Goal: Task Accomplishment & Management: Manage account settings

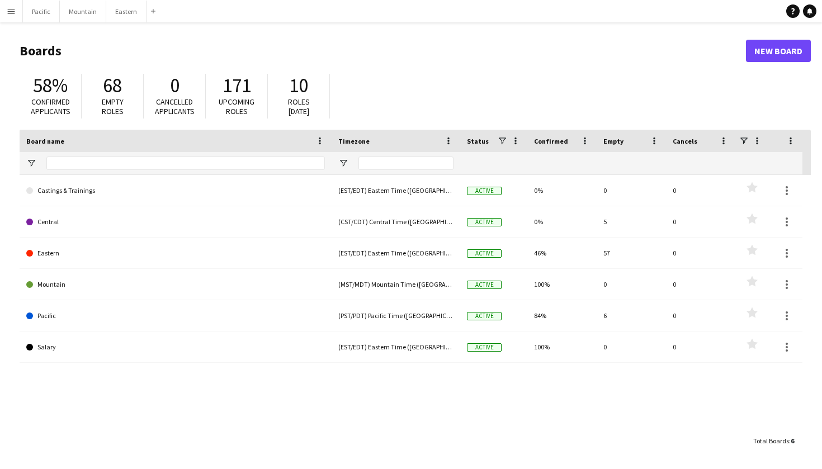
click at [11, 10] on app-icon "Menu" at bounding box center [11, 11] width 9 height 9
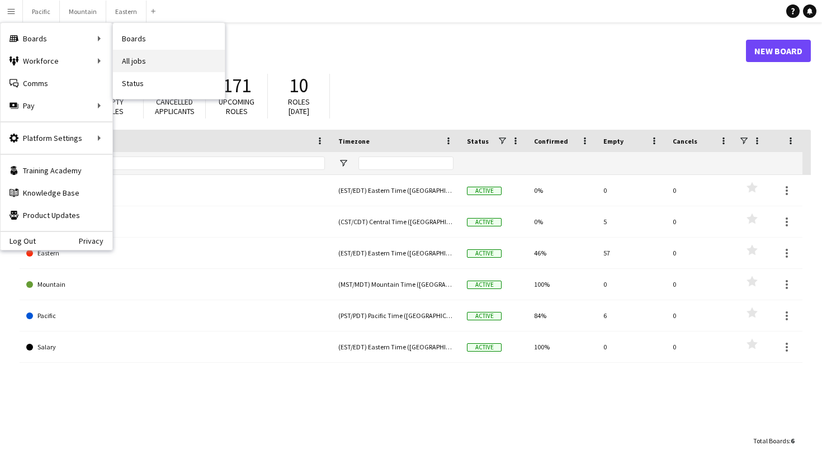
click at [125, 58] on link "All jobs" at bounding box center [169, 61] width 112 height 22
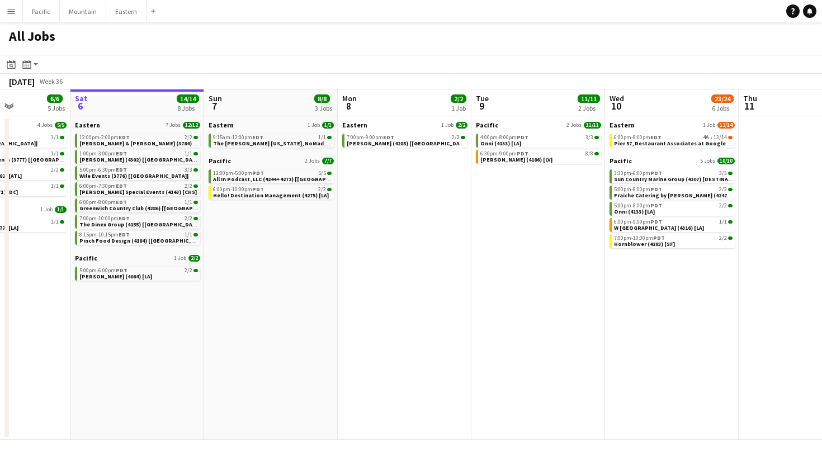
scroll to position [0, 352]
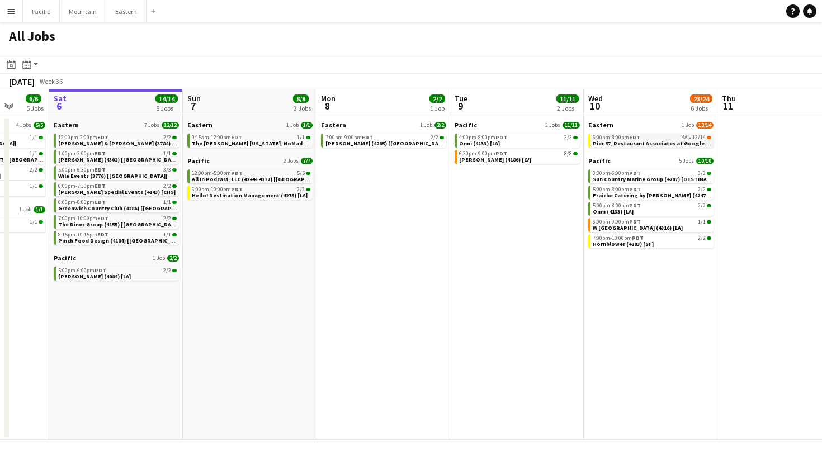
click at [639, 140] on span "Pier 57, Restaurant Associates at Google (4259 + 4313) [NYC]" at bounding box center [695, 143] width 207 height 7
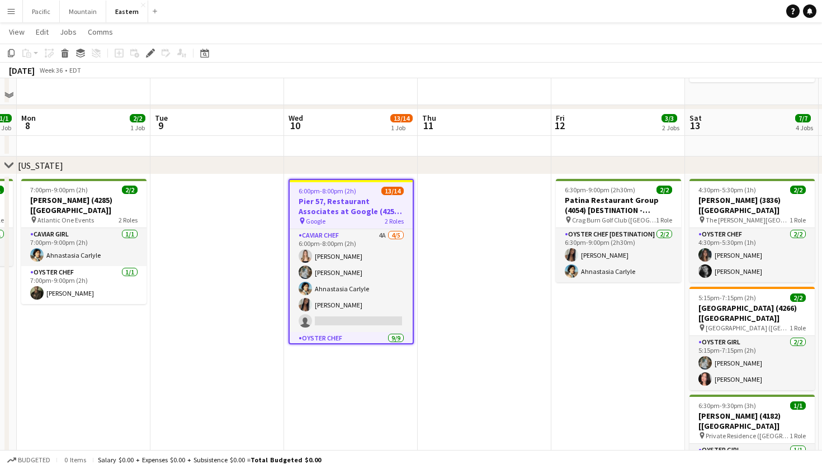
scroll to position [448, 0]
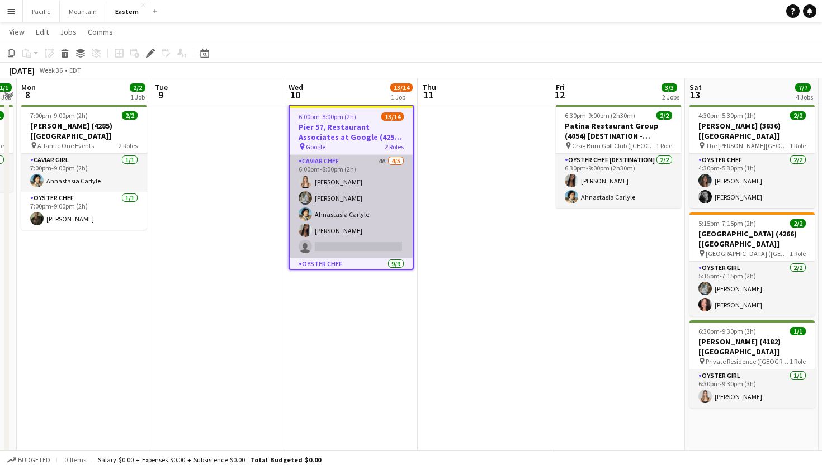
click at [381, 208] on app-card-role "Caviar Chef 4A 4/5 6:00pm-8:00pm (2h) Diana Barbosa Da Silva Brooke Anderson Ah…" at bounding box center [351, 206] width 123 height 103
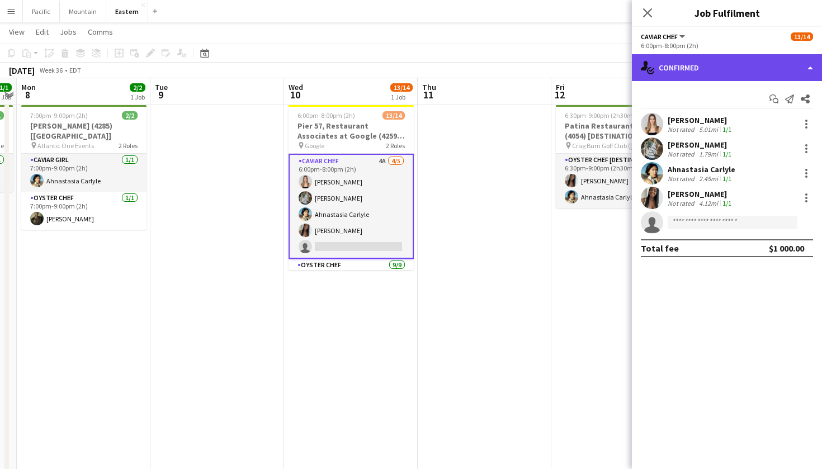
click at [768, 61] on div "single-neutral-actions-check-2 Confirmed" at bounding box center [727, 67] width 190 height 27
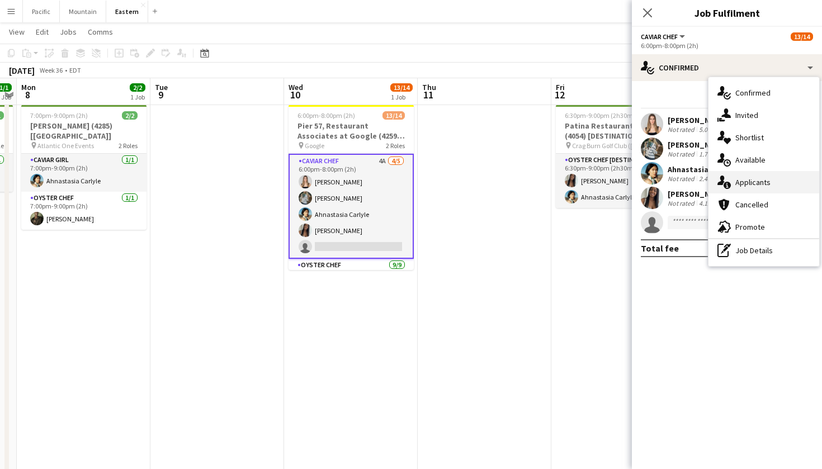
click at [763, 184] on span "Applicants" at bounding box center [752, 182] width 35 height 10
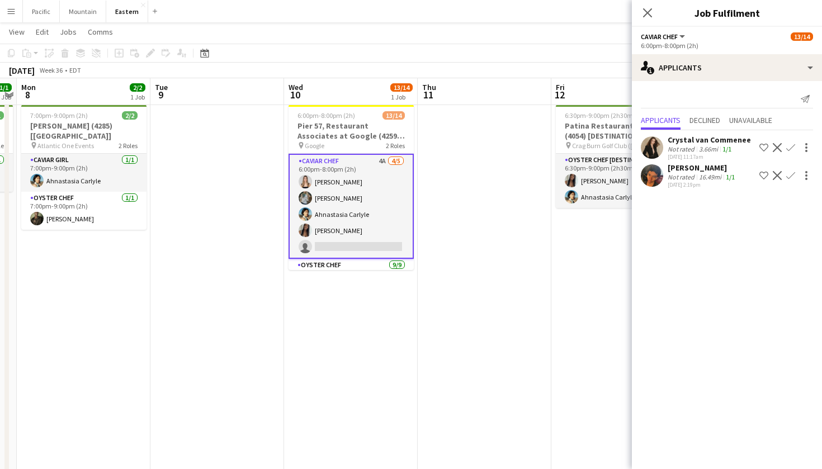
click at [652, 182] on app-user-avatar at bounding box center [651, 175] width 22 height 22
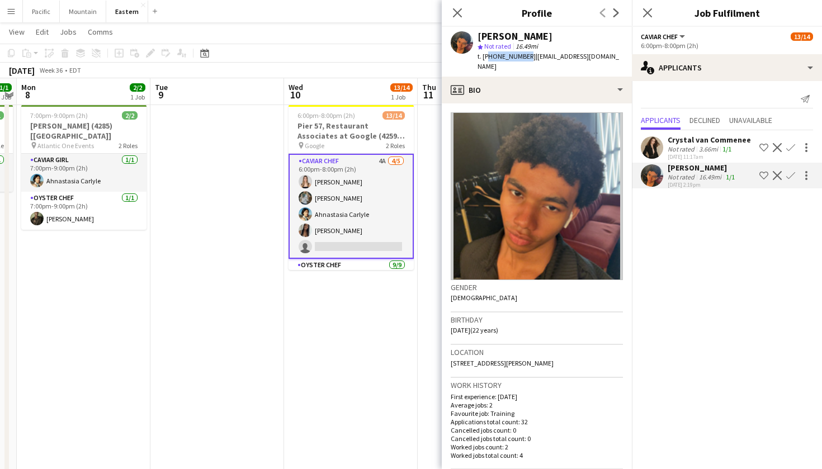
drag, startPoint x: 487, startPoint y: 55, endPoint x: 523, endPoint y: 57, distance: 35.8
click at [523, 57] on span "t. +19142074381" at bounding box center [506, 56] width 58 height 8
copy span "19142074381"
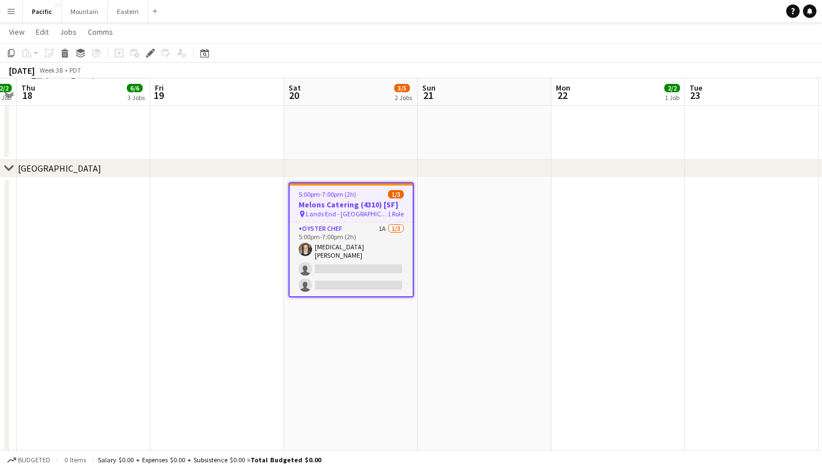
scroll to position [543, 0]
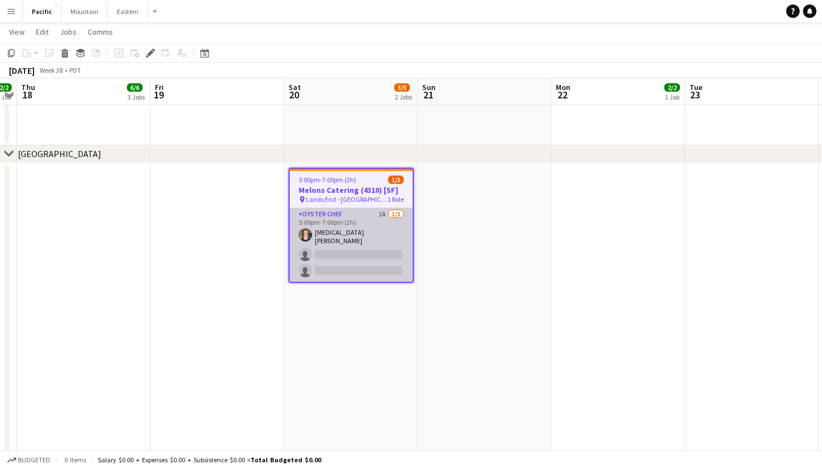
click at [368, 277] on app-card-role "Oyster Chef 1A [DATE] 5:00pm-7:00pm (2h) [MEDICAL_DATA][PERSON_NAME] single-neu…" at bounding box center [351, 245] width 123 height 74
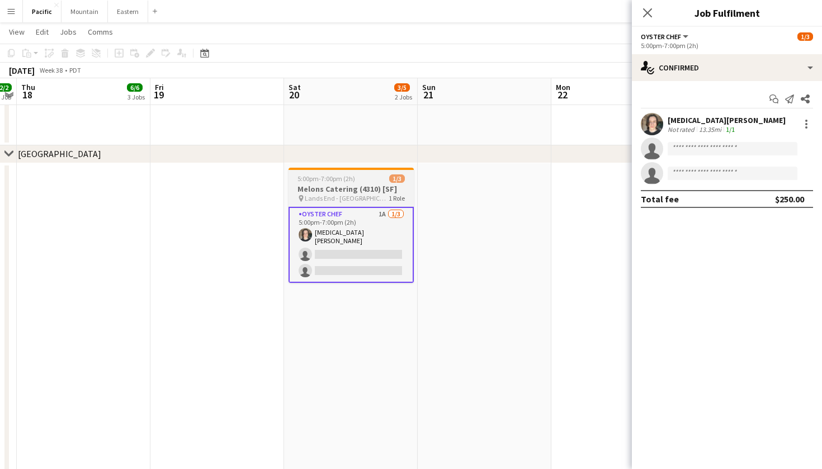
click at [357, 180] on div "5:00pm-7:00pm (2h) 1/3" at bounding box center [350, 178] width 125 height 8
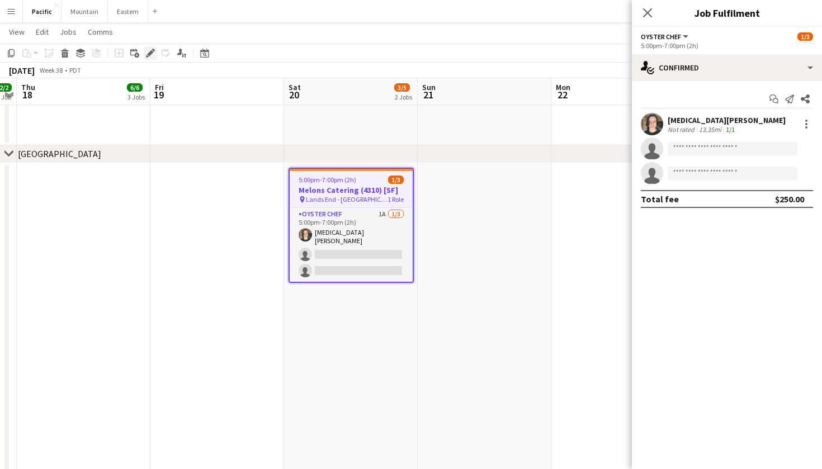
click at [148, 51] on icon "Edit" at bounding box center [150, 53] width 9 height 9
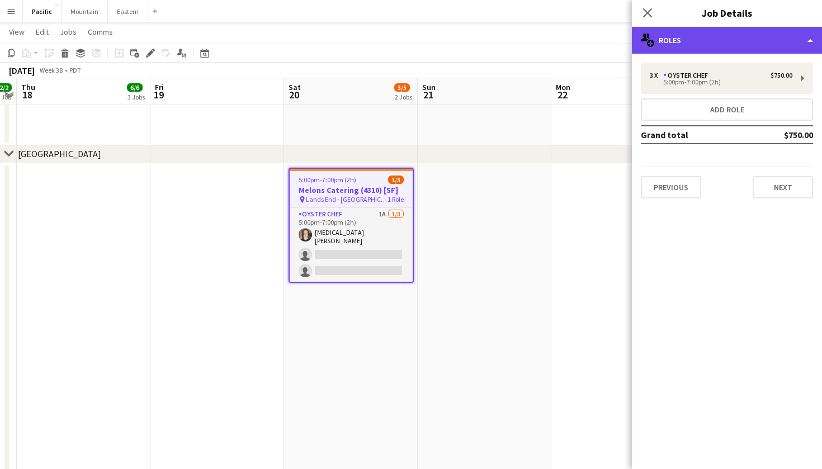
click at [720, 38] on div "multiple-users-add Roles" at bounding box center [727, 40] width 190 height 27
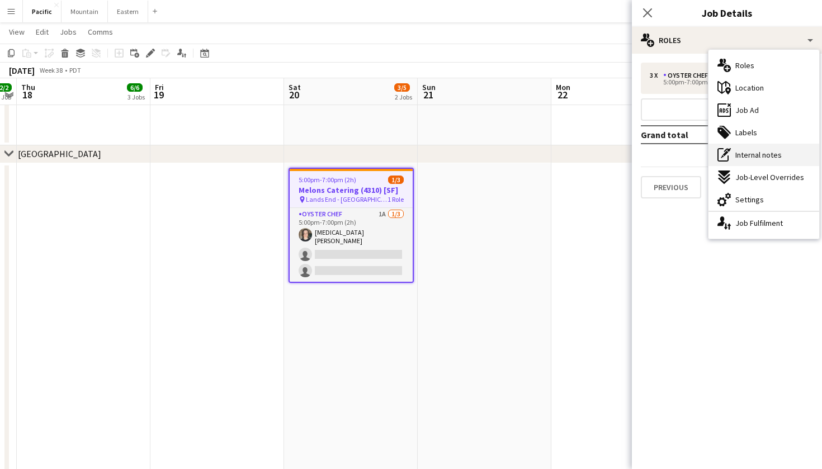
click at [788, 156] on div "pen-write Internal notes" at bounding box center [763, 155] width 111 height 22
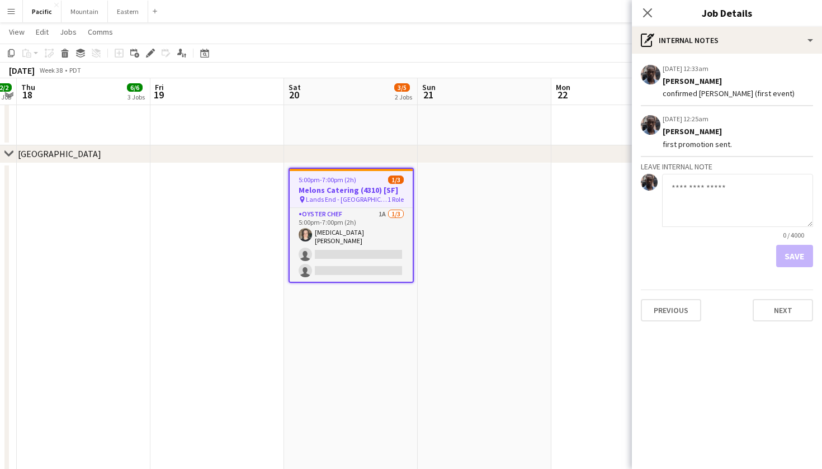
click at [270, 287] on app-date-cell at bounding box center [217, 357] width 134 height 388
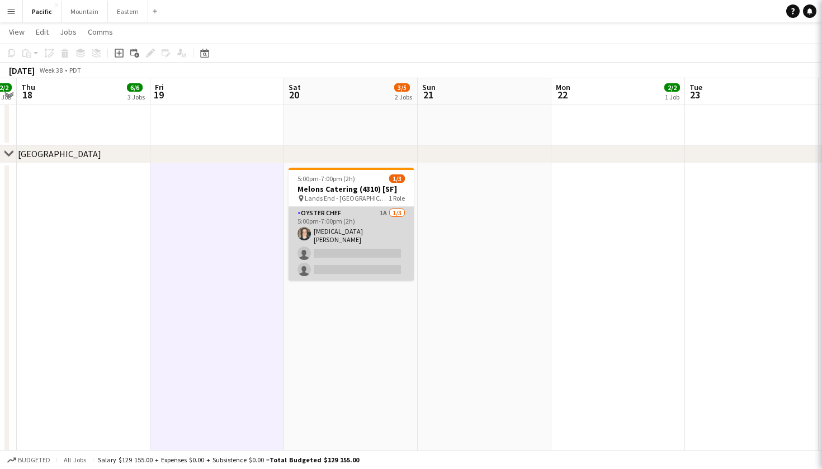
click at [339, 257] on app-card-role "Oyster Chef 1A [DATE] 5:00pm-7:00pm (2h) [MEDICAL_DATA][PERSON_NAME] single-neu…" at bounding box center [350, 244] width 125 height 74
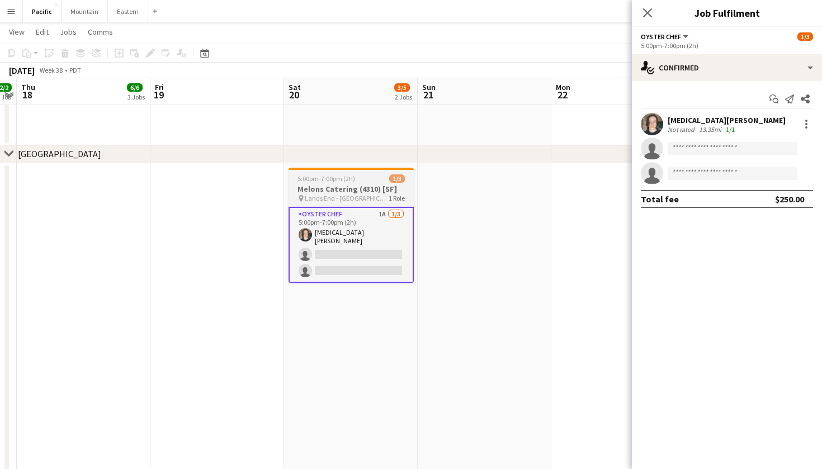
click at [329, 186] on h3 "Melons Catering (4310) [SF]" at bounding box center [350, 189] width 125 height 10
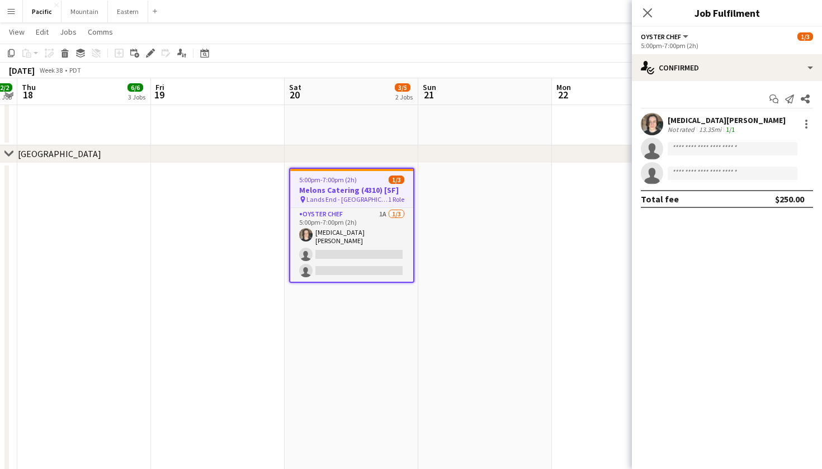
click at [153, 44] on app-toolbar "Copy Paste Paste Command V Paste with crew Command Shift V Paste linked Job [GE…" at bounding box center [411, 53] width 822 height 19
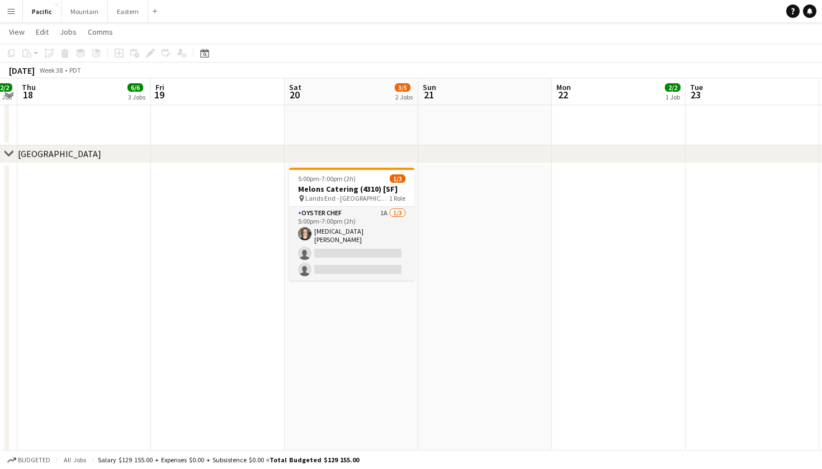
click at [152, 50] on div "Add job Add linked Job Edit Edit linked Job Applicants" at bounding box center [146, 52] width 86 height 13
click at [332, 179] on span "5:00pm-7:00pm (2h)" at bounding box center [327, 178] width 58 height 8
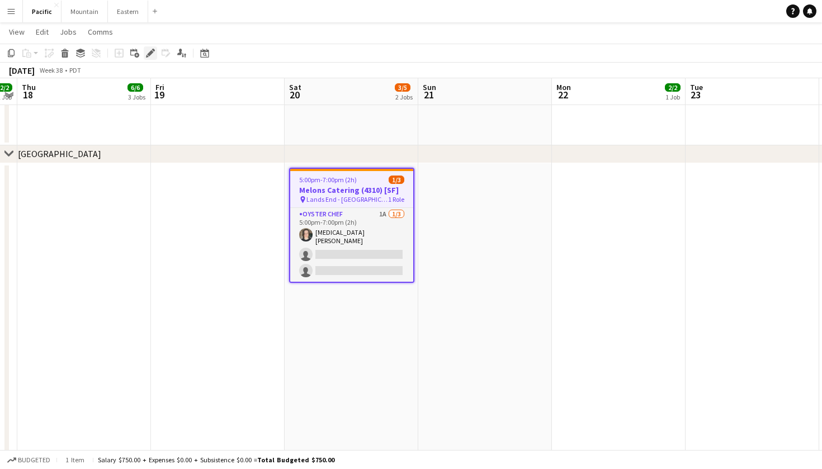
click at [156, 57] on div "Edit" at bounding box center [150, 52] width 13 height 13
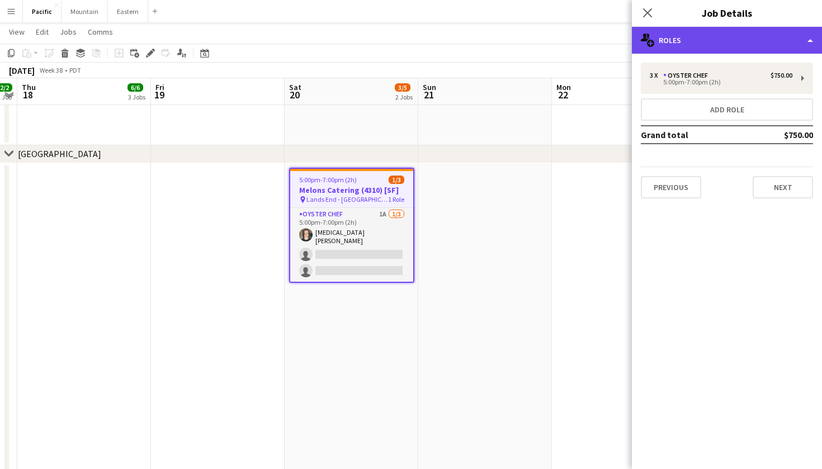
click at [711, 43] on div "multiple-users-add Roles" at bounding box center [727, 40] width 190 height 27
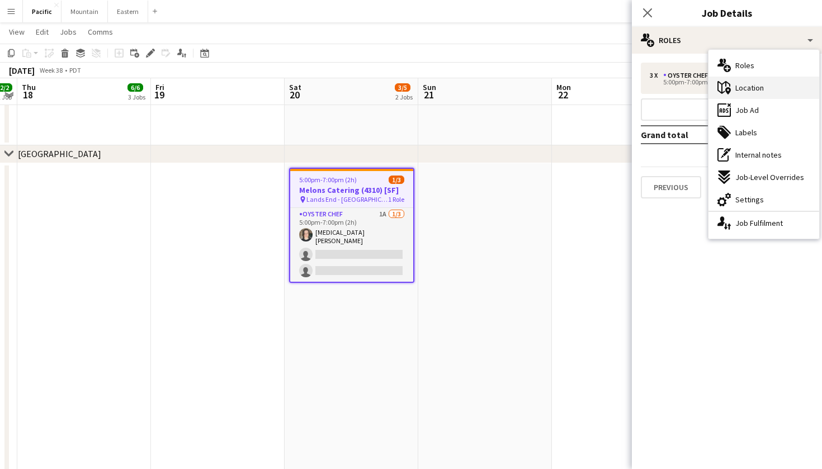
click at [762, 83] on span "Location" at bounding box center [749, 88] width 29 height 10
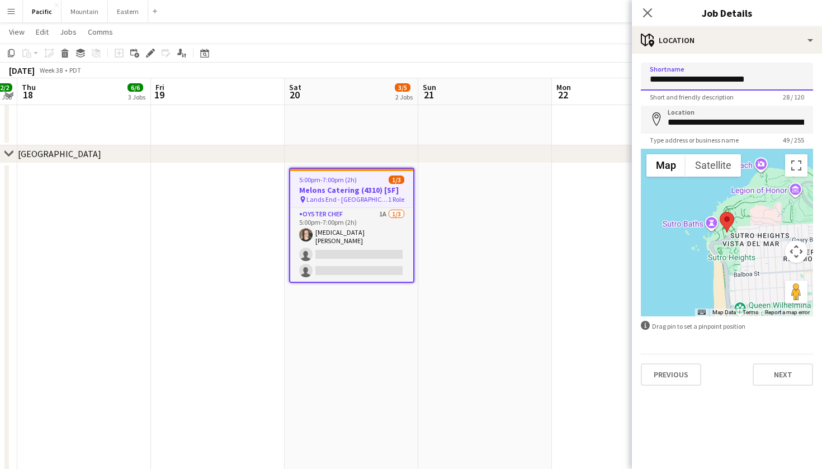
click at [727, 83] on input "**********" at bounding box center [726, 77] width 172 height 28
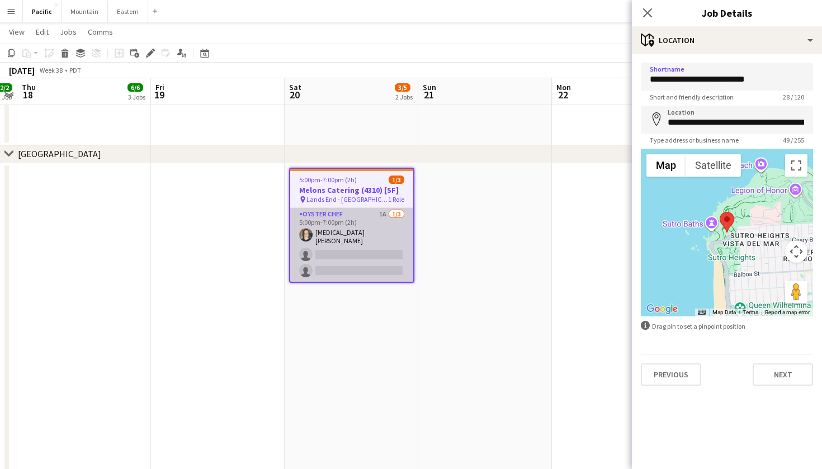
click at [377, 227] on app-card-role "Oyster Chef 1A [DATE] 5:00pm-7:00pm (2h) [MEDICAL_DATA][PERSON_NAME] single-neu…" at bounding box center [351, 245] width 123 height 74
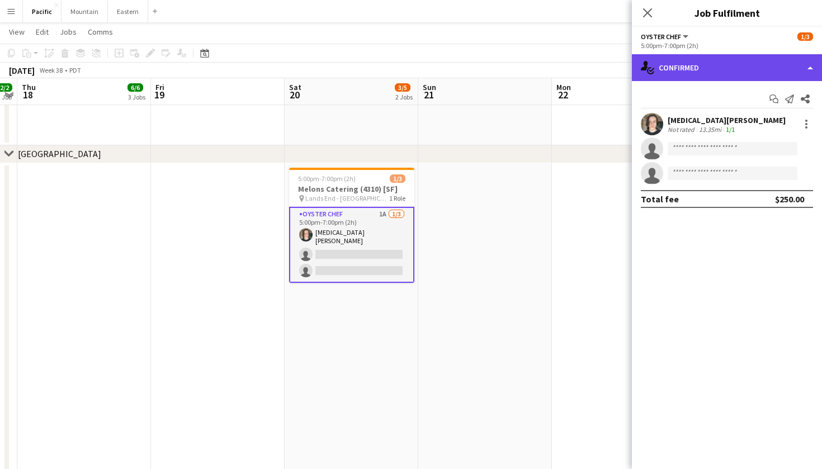
click at [696, 74] on div "single-neutral-actions-check-2 Confirmed" at bounding box center [727, 67] width 190 height 27
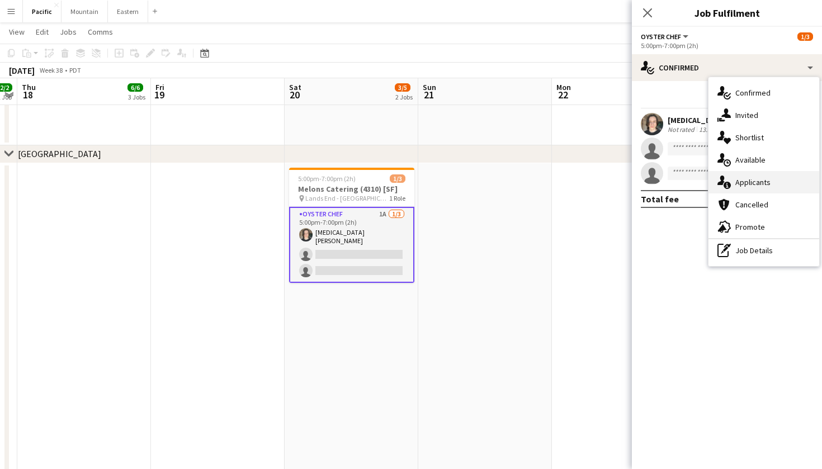
click at [749, 186] on span "Applicants" at bounding box center [752, 182] width 35 height 10
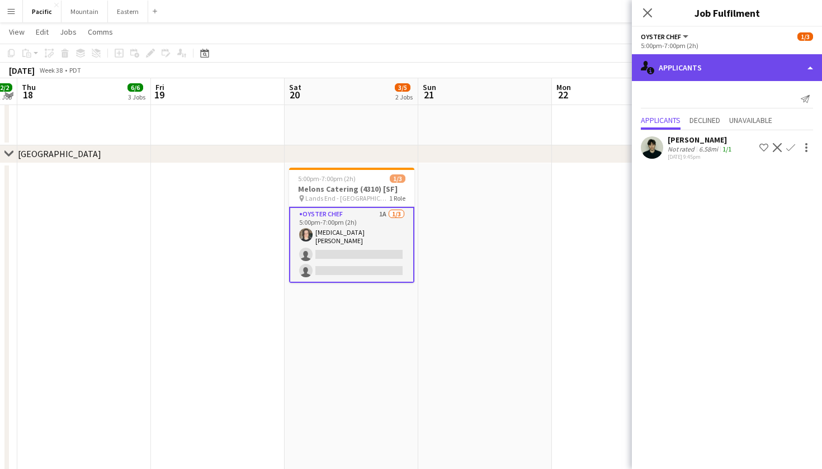
click at [678, 65] on div "single-neutral-actions-information Applicants" at bounding box center [727, 67] width 190 height 27
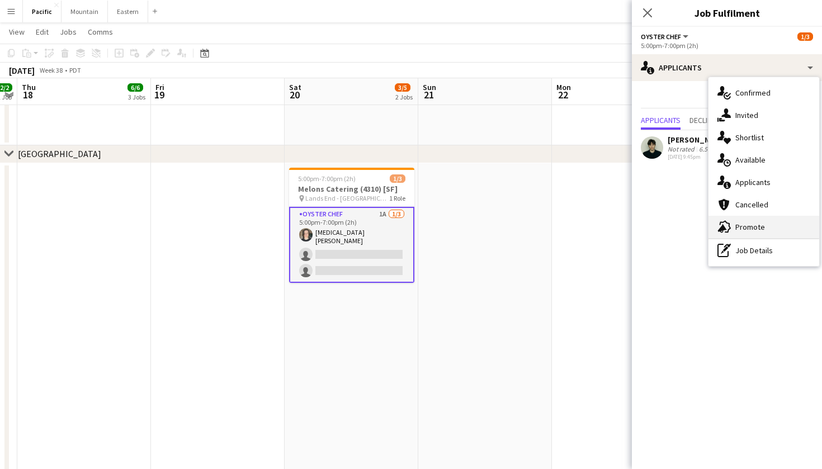
click at [758, 227] on span "Promote" at bounding box center [750, 227] width 30 height 10
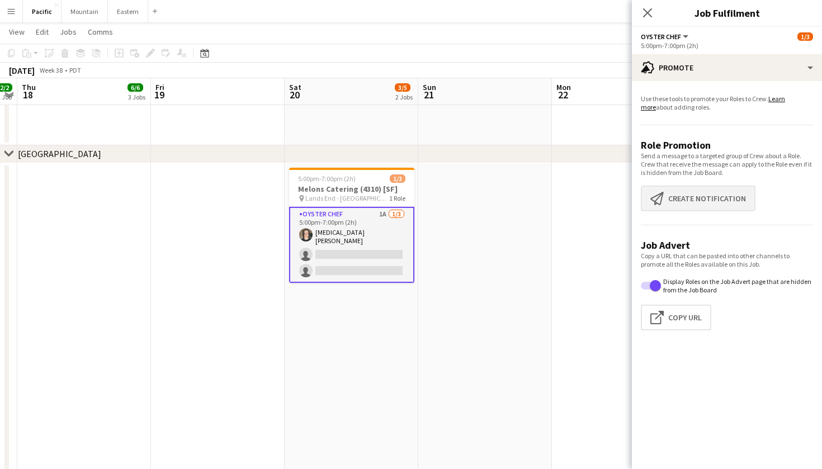
click at [682, 200] on button "Create notification Create notification" at bounding box center [697, 199] width 115 height 26
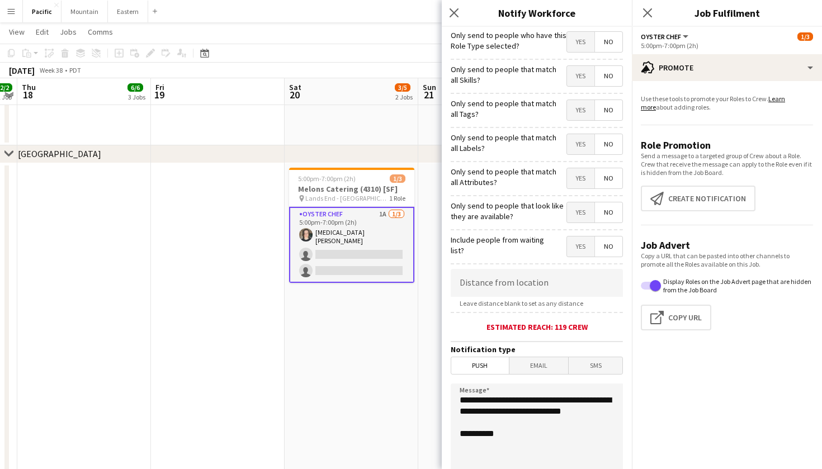
click at [575, 118] on span "Yes" at bounding box center [580, 110] width 27 height 20
drag, startPoint x: 518, startPoint y: 425, endPoint x: 416, endPoint y: 387, distance: 109.3
click at [416, 387] on body "Menu Boards Boards Boards All jobs Status Workforce Workforce My Workforce Recr…" at bounding box center [411, 118] width 822 height 1322
paste textarea "**********"
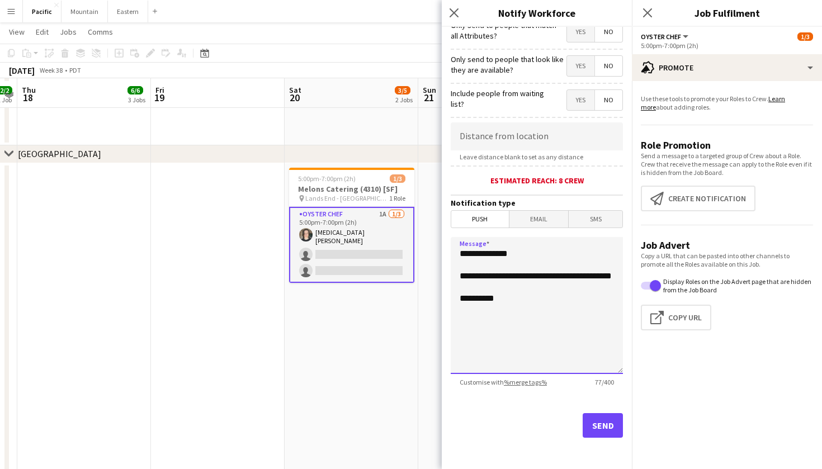
scroll to position [548, 0]
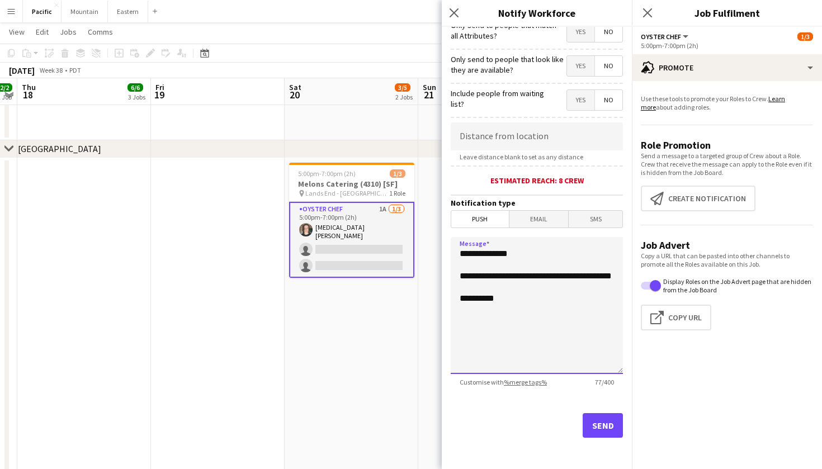
type textarea "**********"
click at [609, 428] on button "Send" at bounding box center [602, 425] width 40 height 25
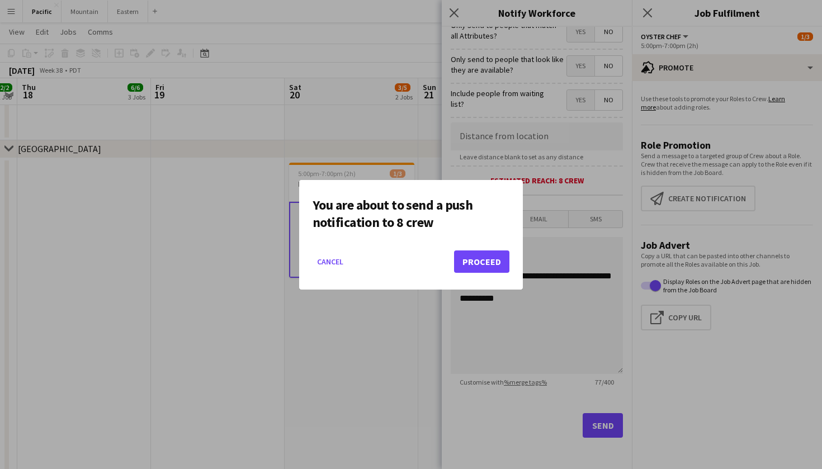
scroll to position [0, 0]
click at [480, 258] on button "Proceed" at bounding box center [481, 261] width 55 height 22
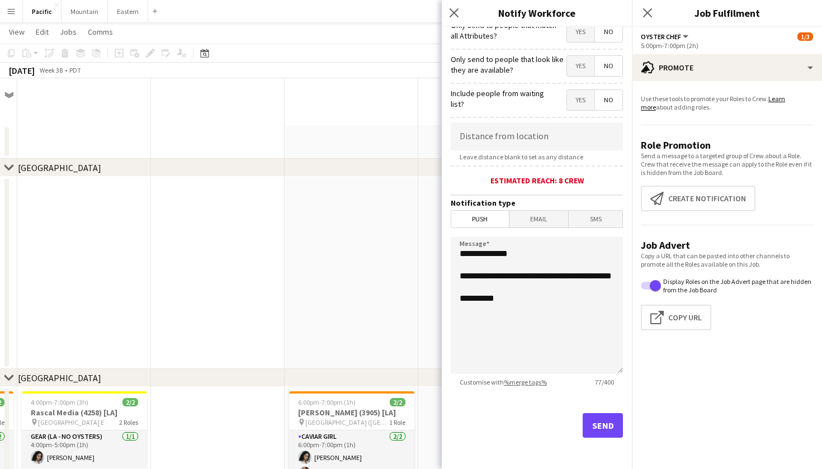
scroll to position [548, 0]
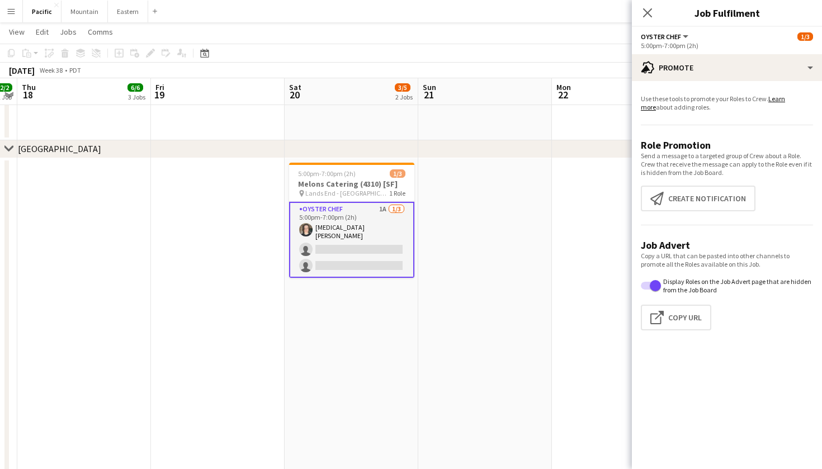
click at [652, 5] on div "Close pop-in" at bounding box center [647, 13] width 31 height 26
click at [638, 9] on div "Close pop-in" at bounding box center [647, 13] width 31 height 26
click at [651, 7] on app-icon "Close pop-in" at bounding box center [647, 13] width 16 height 16
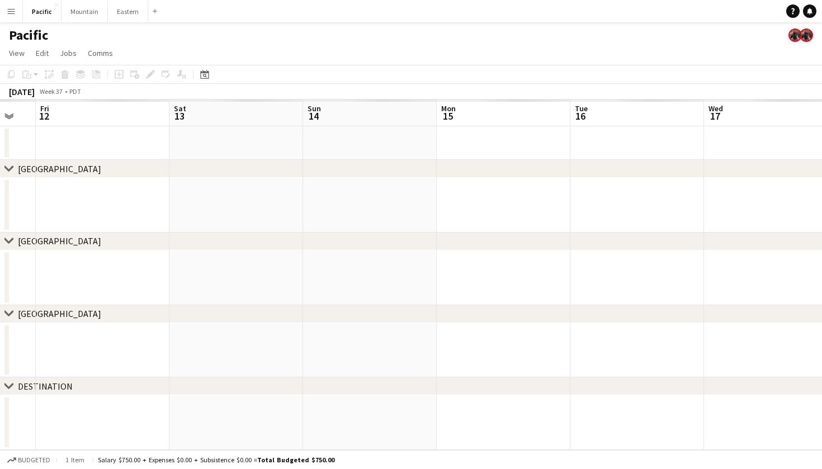
scroll to position [0, 0]
